Goal: Information Seeking & Learning: Learn about a topic

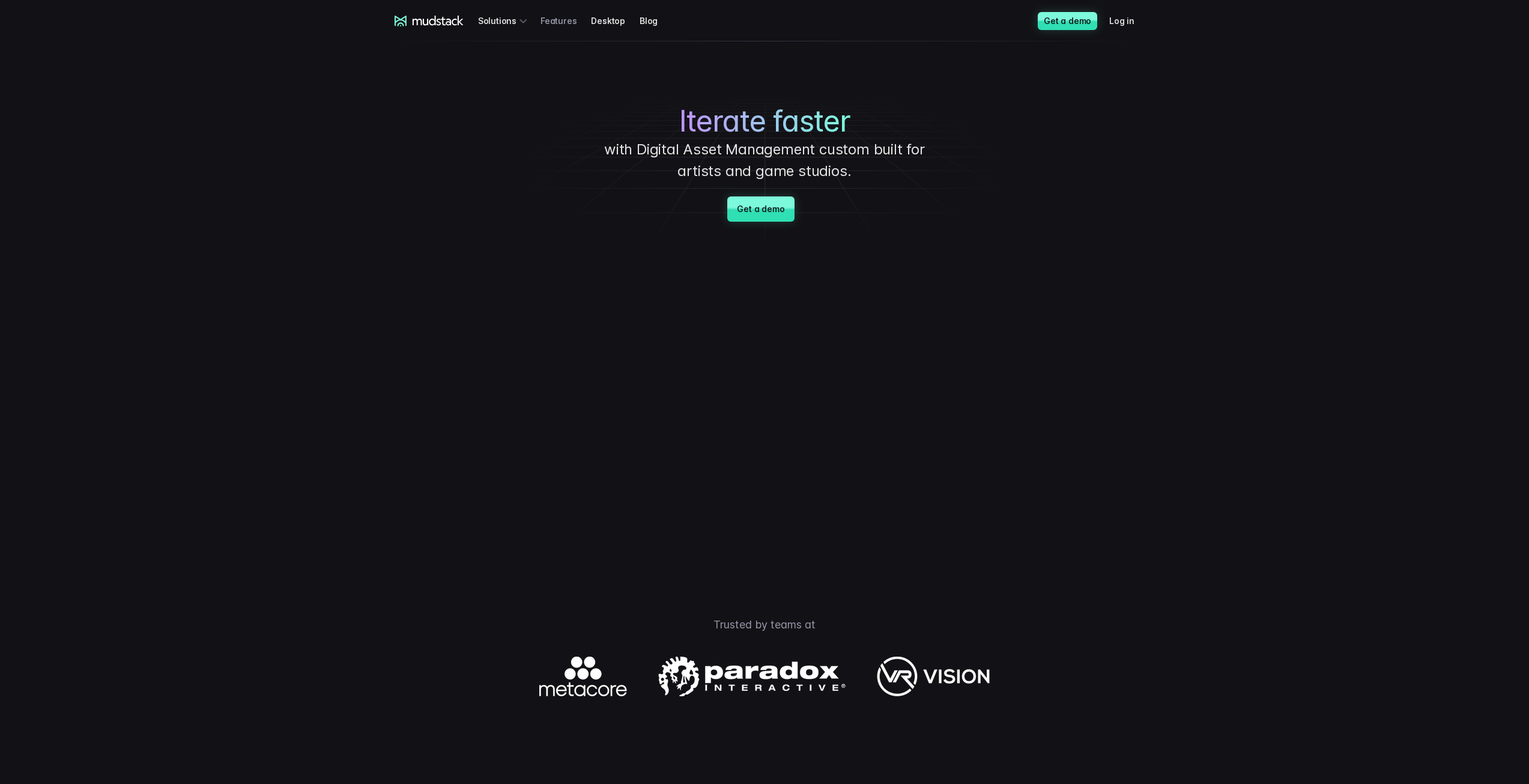
click at [552, 25] on link "Features" at bounding box center [566, 20] width 51 height 22
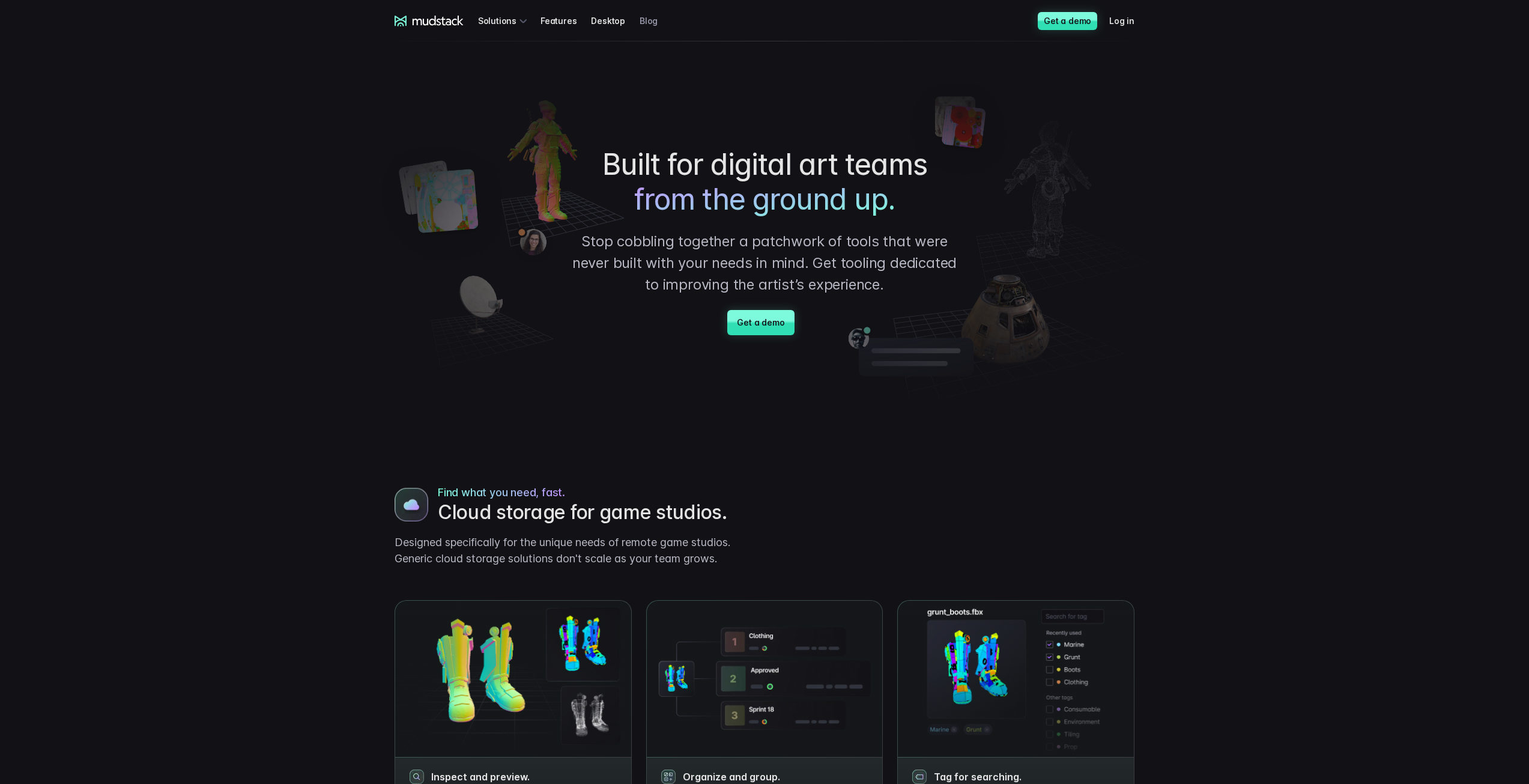
click at [644, 21] on link "Blog" at bounding box center [656, 20] width 32 height 22
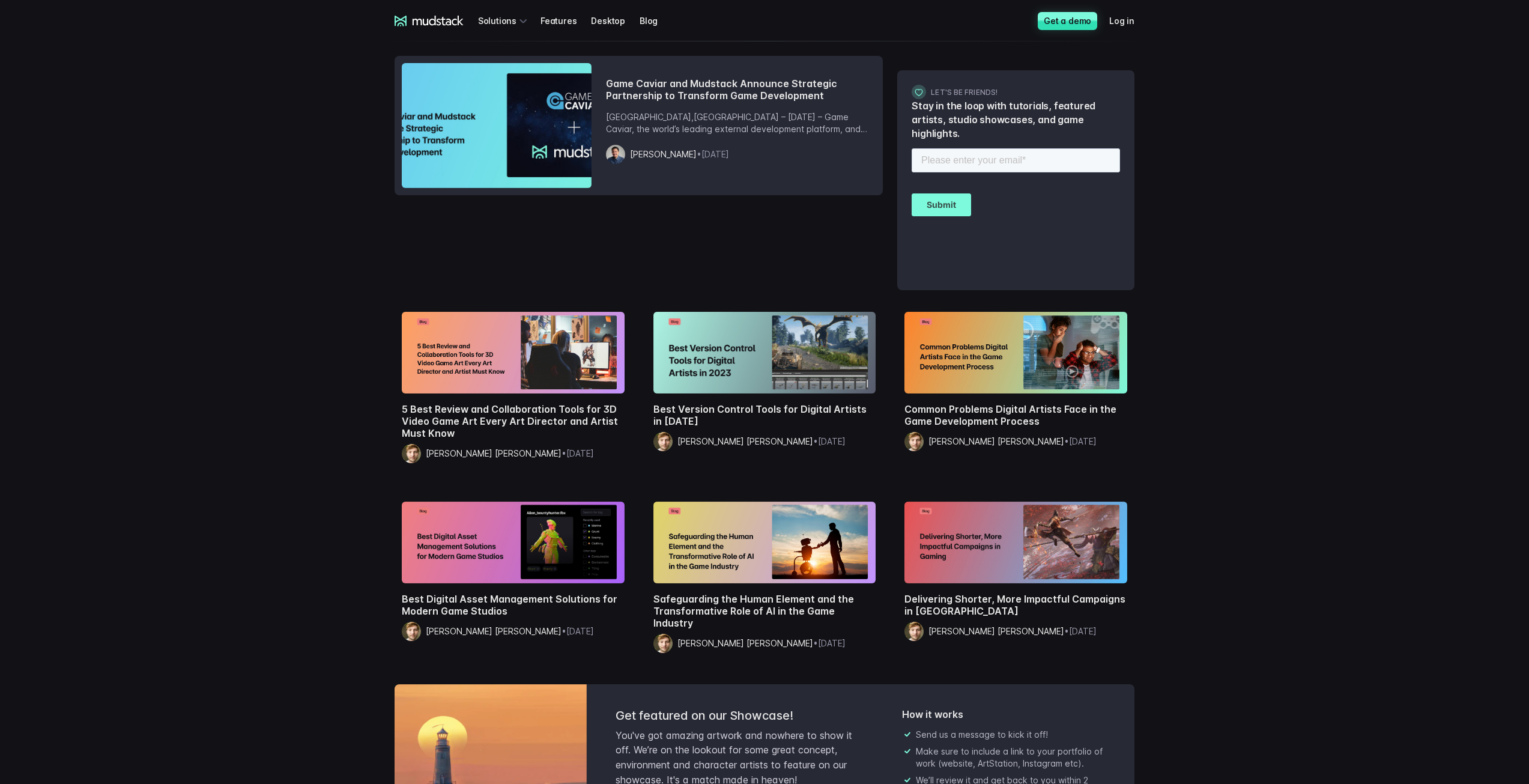
click at [735, 104] on div "Game Caviar and Mudstack Announce Strategic Partnership to Transform Game Devel…" at bounding box center [741, 118] width 270 height 111
